Goal: Transaction & Acquisition: Purchase product/service

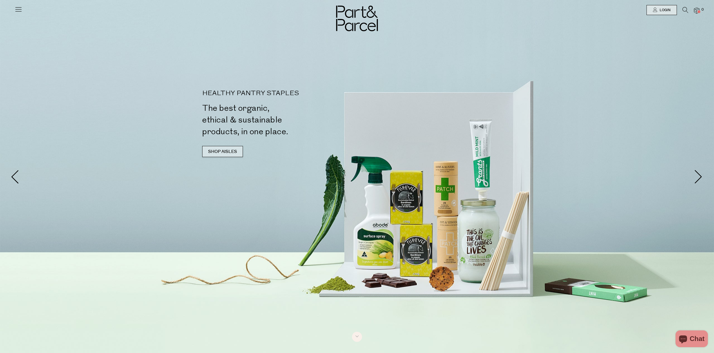
click at [227, 148] on link "SHOP AISLES" at bounding box center [222, 151] width 41 height 11
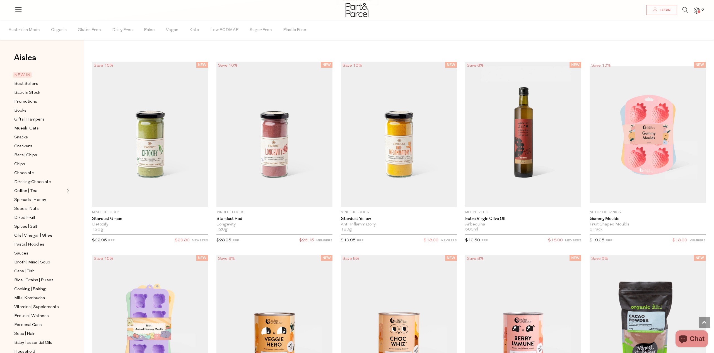
scroll to position [574, 0]
click at [686, 10] on icon at bounding box center [685, 10] width 6 height 6
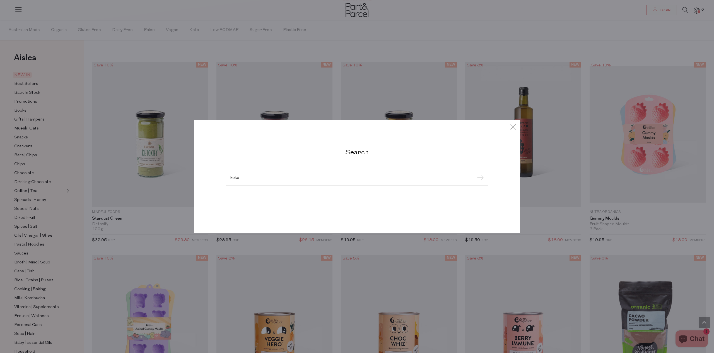
type input "koko"
click at [475, 174] on input "submit" at bounding box center [479, 178] width 8 height 8
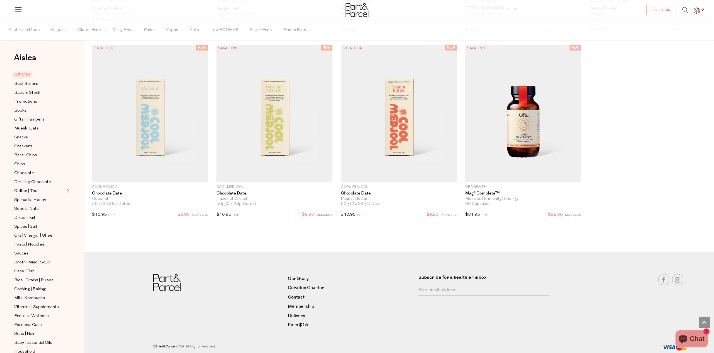
scroll to position [969, 0]
click at [37, 182] on span "Drinking Chocolate" at bounding box center [32, 182] width 37 height 7
